Goal: Contribute content: Add original content to the website for others to see

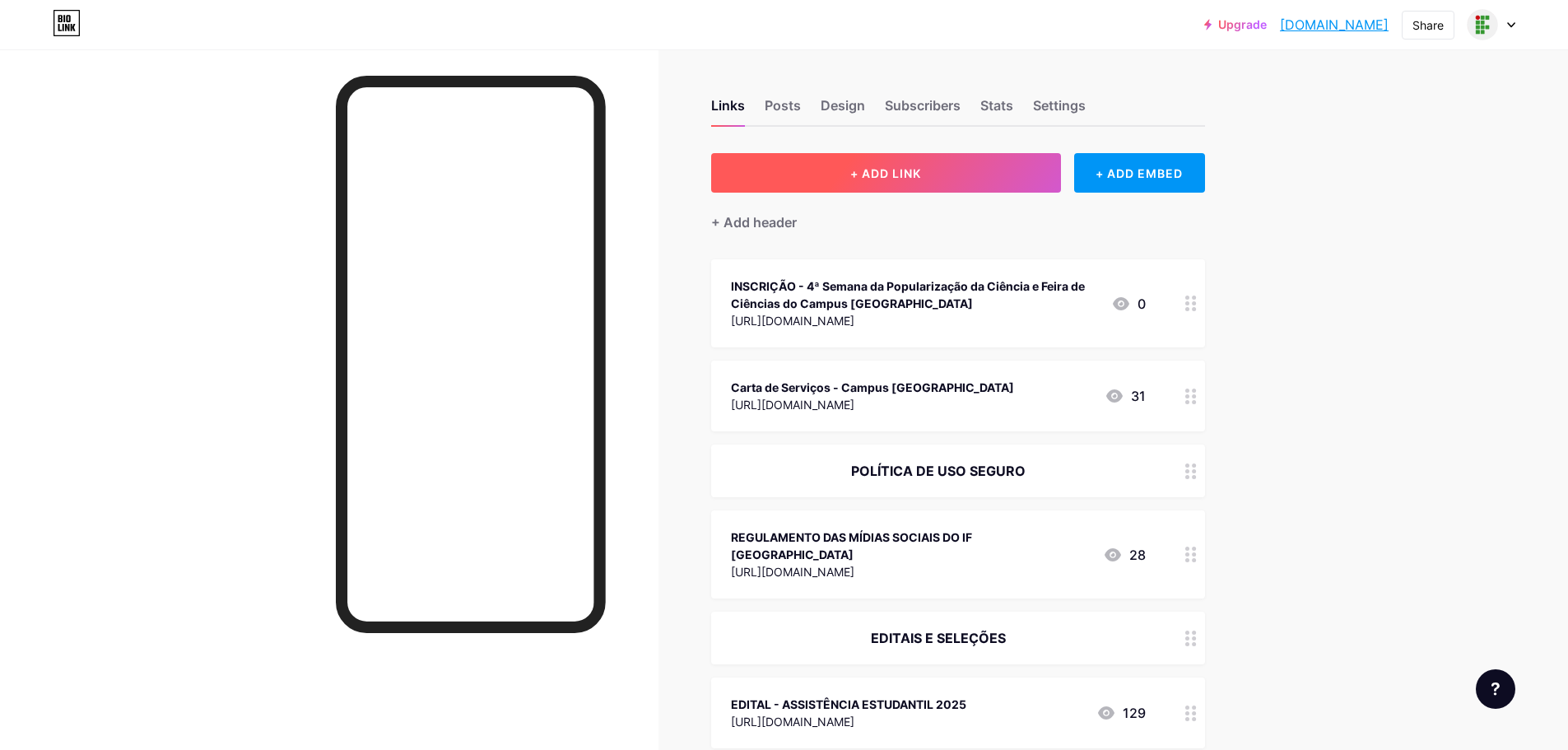
click at [886, 178] on span "+ ADD LINK" at bounding box center [886, 173] width 71 height 14
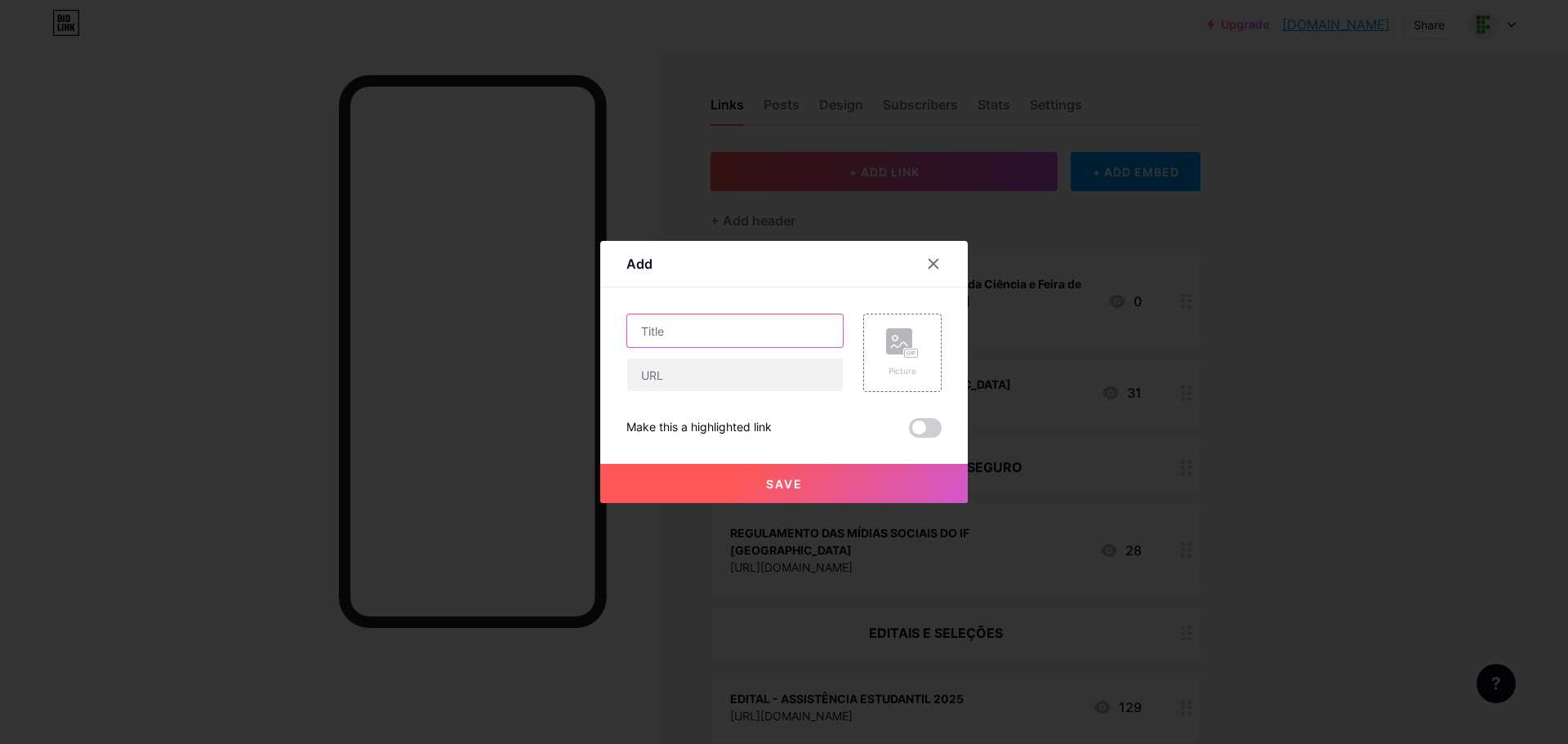
click at [735, 339] on input "text" at bounding box center [735, 330] width 215 height 33
type input "PROCESSO SELETIVO 2026.1"
click at [737, 363] on input "text" at bounding box center [735, 374] width 215 height 33
paste input "[URL][DOMAIN_NAME]"
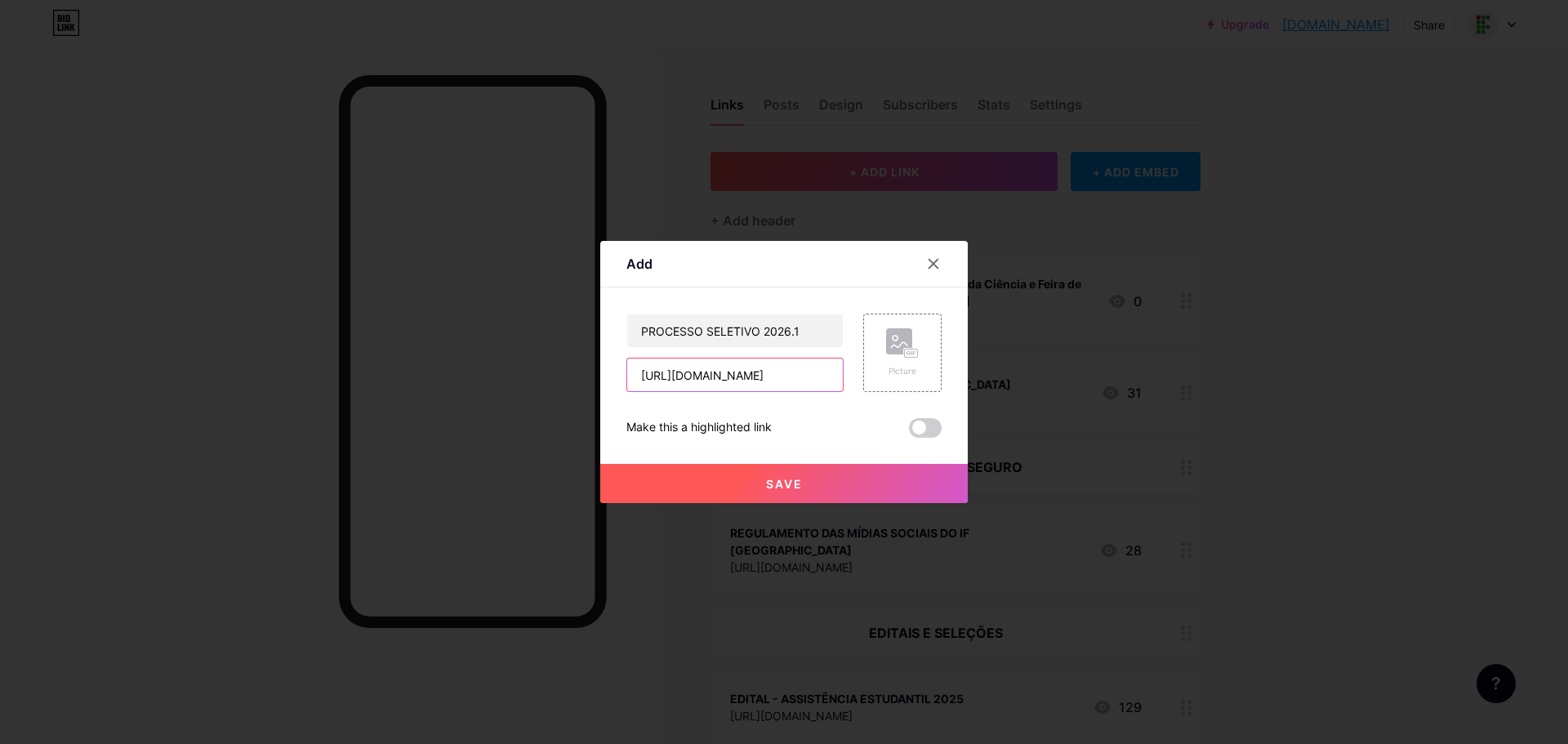
type input "[URL][DOMAIN_NAME]"
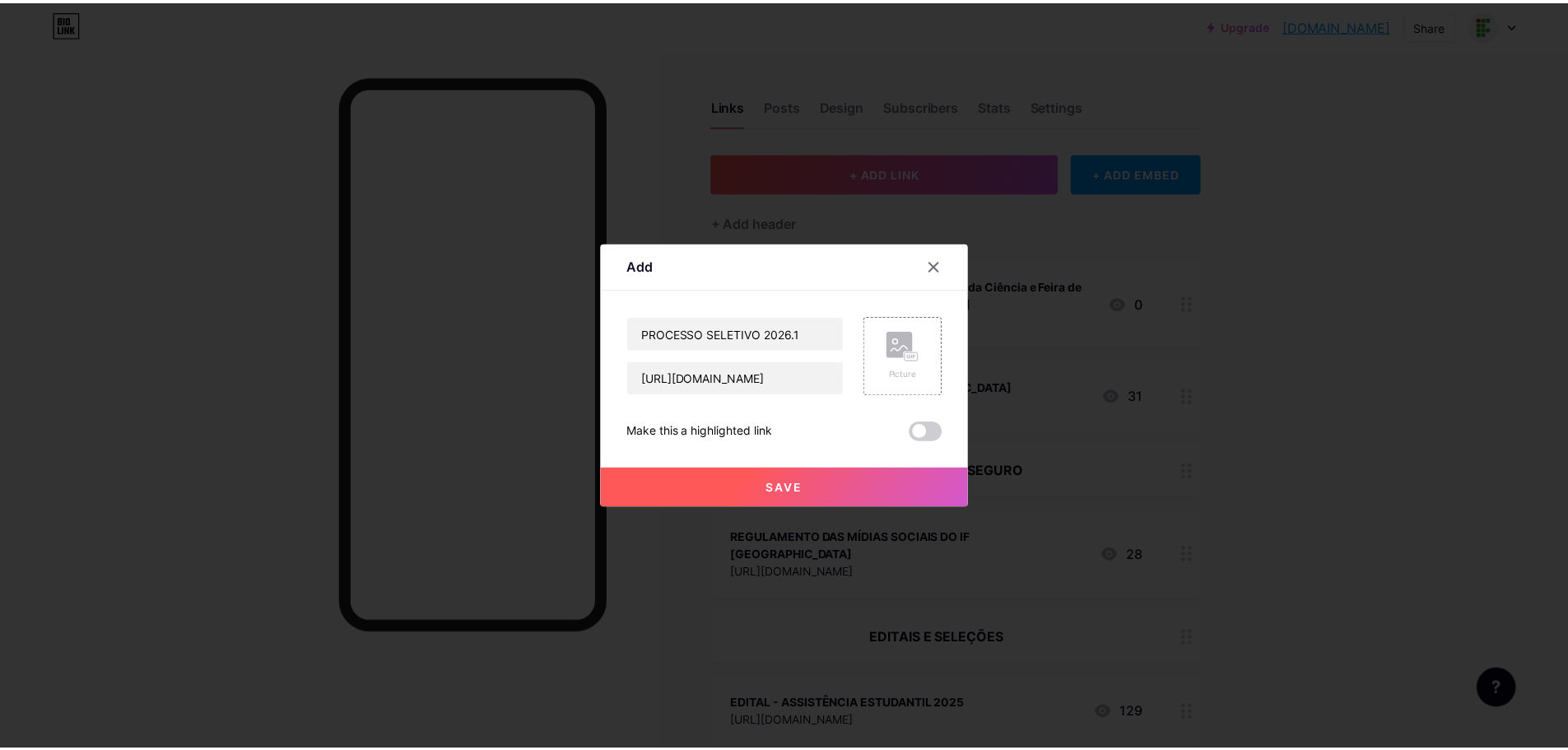
scroll to position [0, 0]
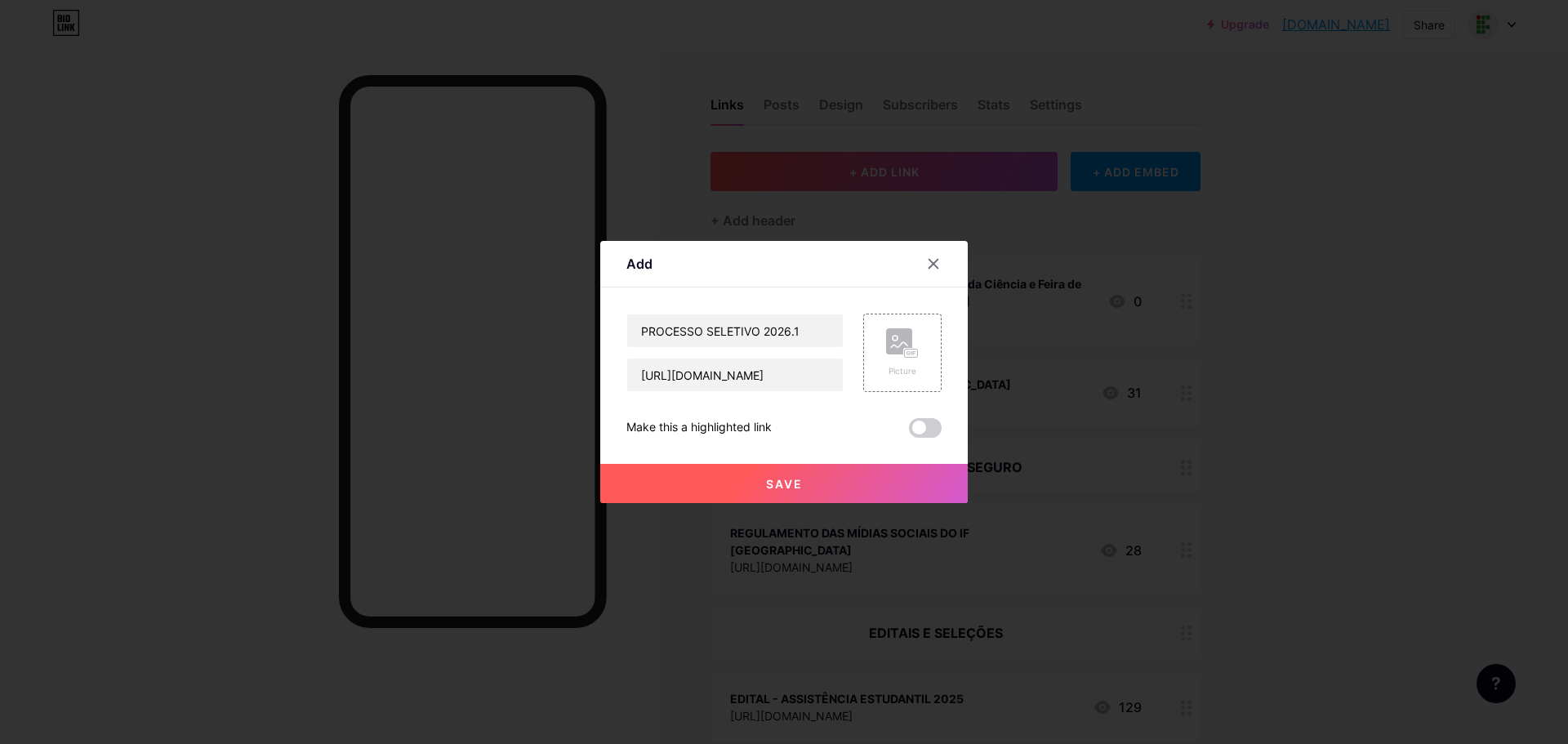
click at [788, 484] on span "Save" at bounding box center [784, 484] width 37 height 14
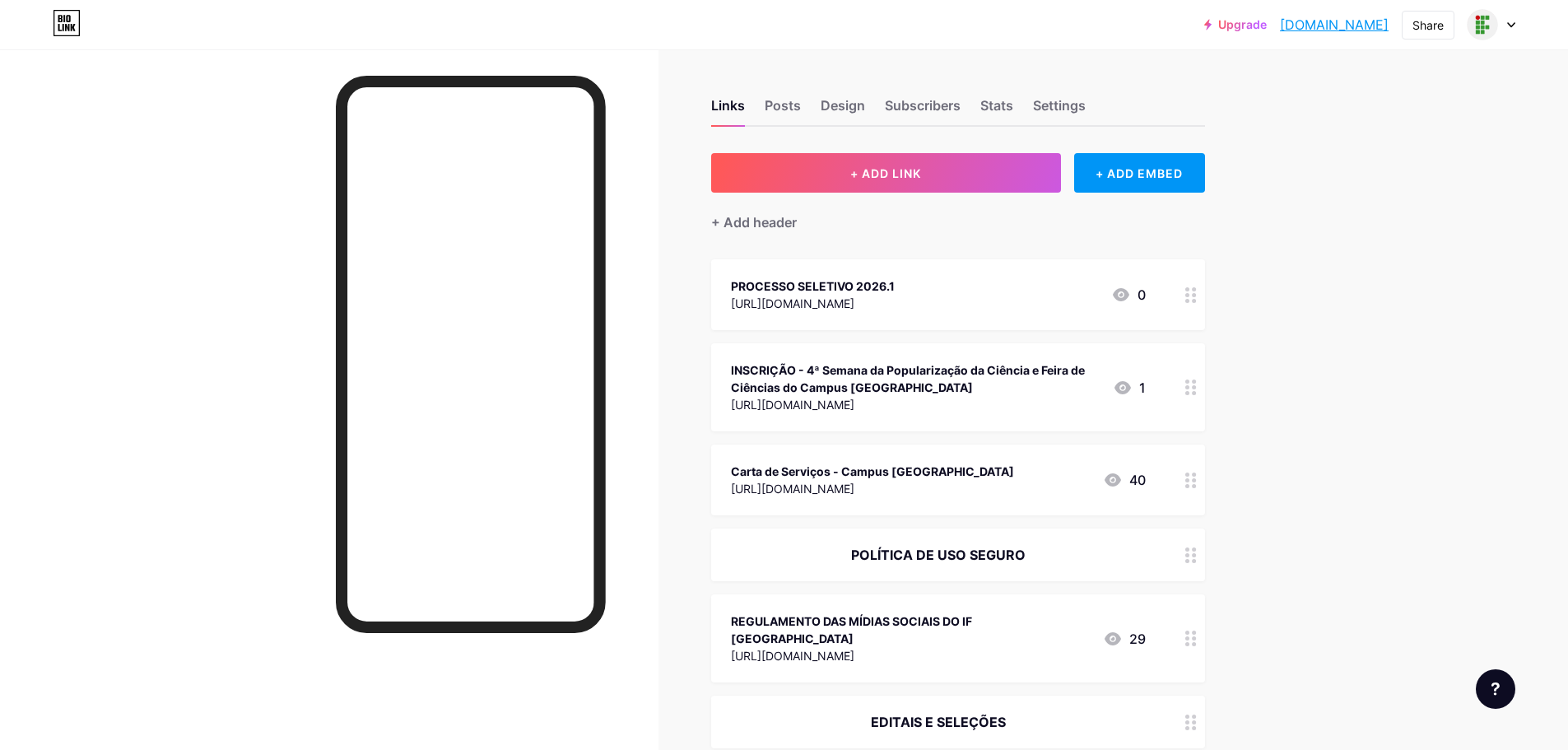
click at [895, 302] on div "[URL][DOMAIN_NAME]" at bounding box center [813, 304] width 164 height 17
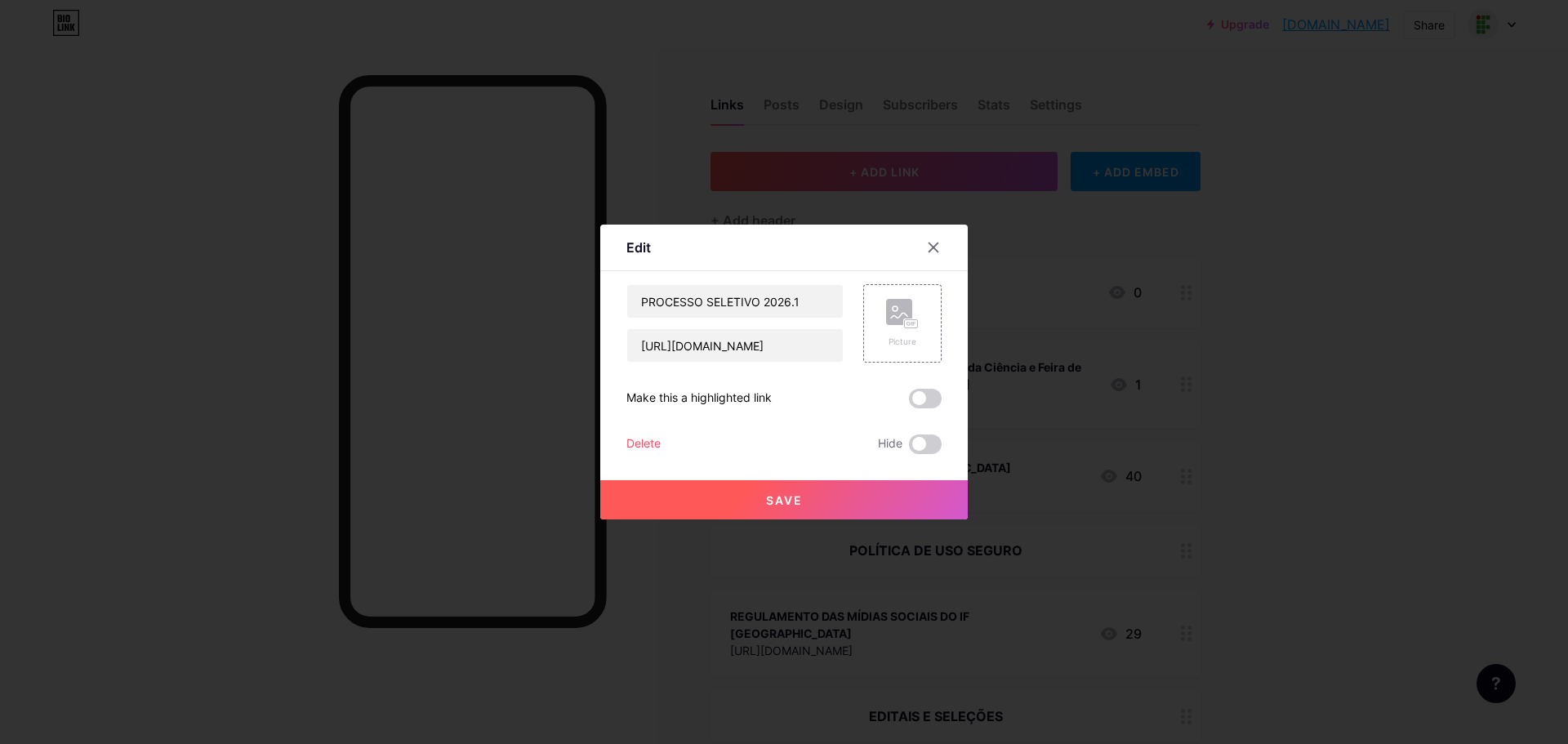
click at [937, 403] on span at bounding box center [925, 398] width 33 height 19
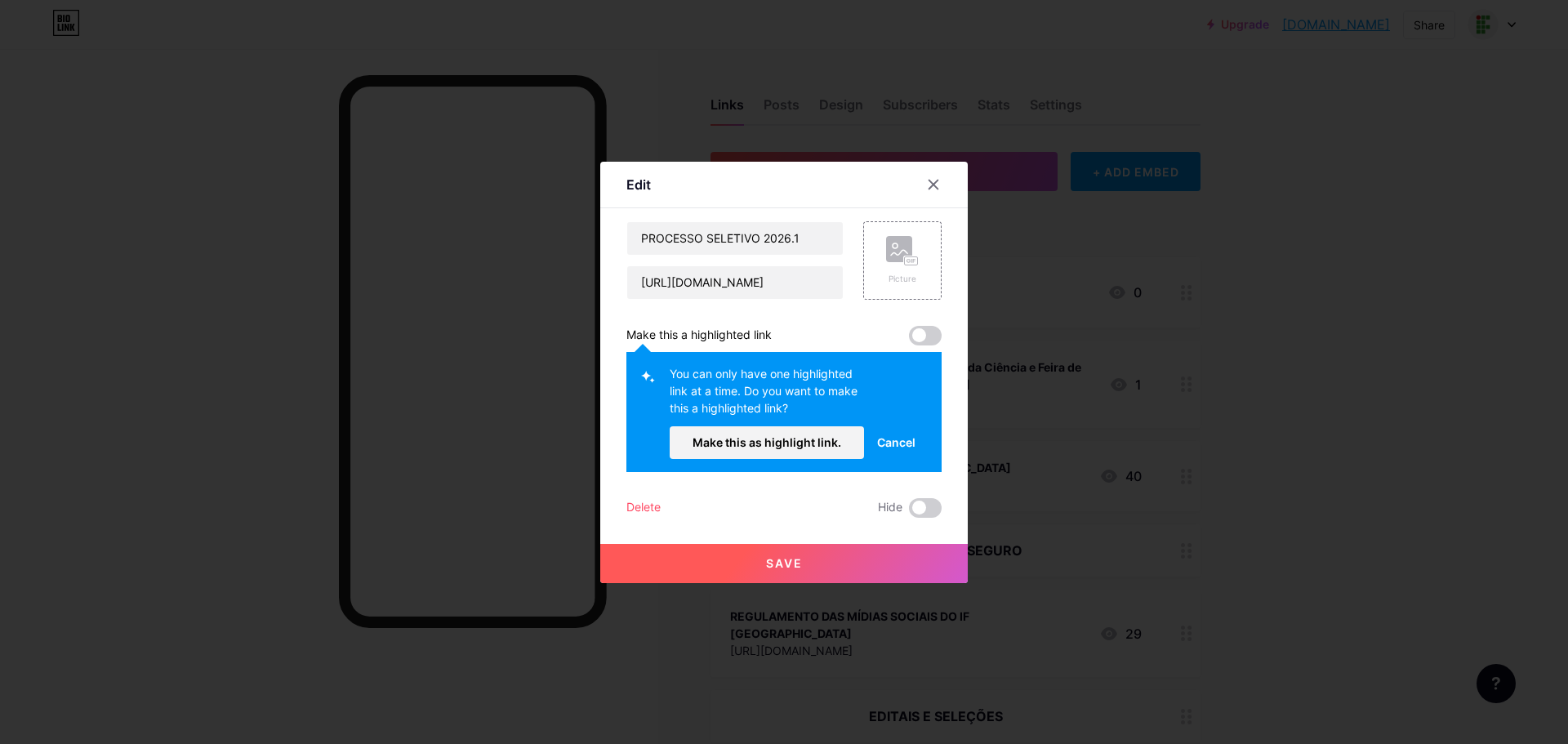
click at [924, 332] on span at bounding box center [925, 336] width 33 height 19
click at [794, 445] on span "Make this as highlight link." at bounding box center [766, 442] width 148 height 14
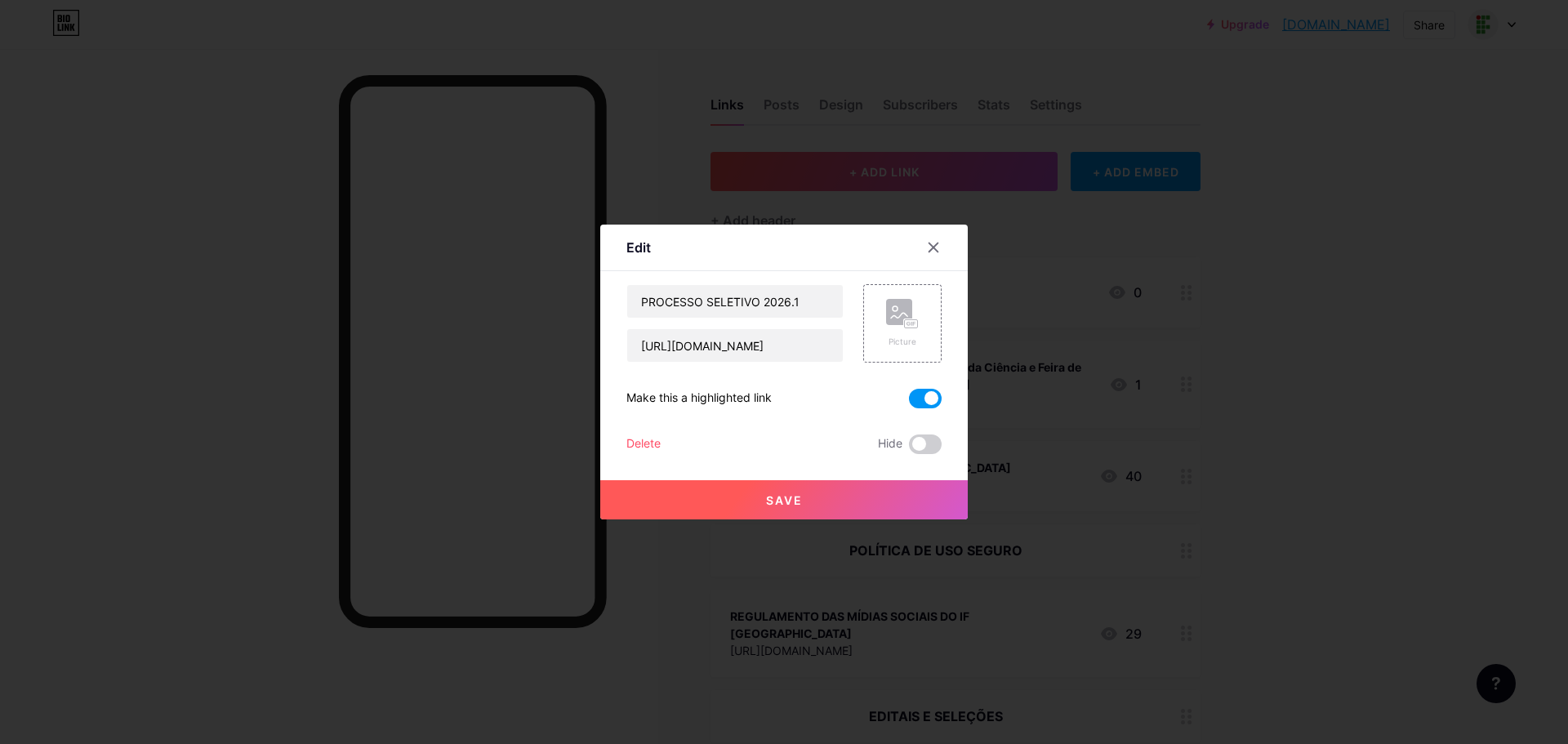
click at [823, 504] on button "Save" at bounding box center [784, 500] width 367 height 39
